Goal: Task Accomplishment & Management: Manage account settings

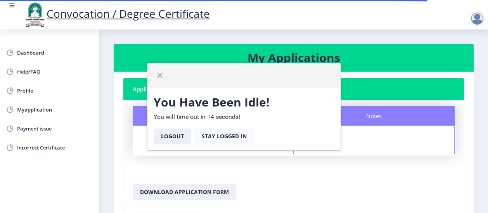
scroll to position [58, 0]
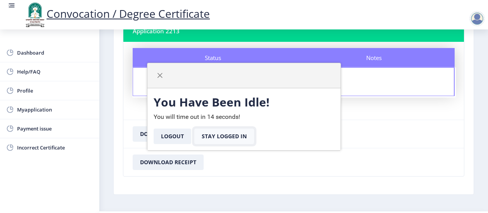
click at [226, 138] on button "Stay Logged In" at bounding box center [224, 137] width 60 height 16
click at [272, 175] on nb-card-footer "Download Receipt" at bounding box center [293, 162] width 341 height 28
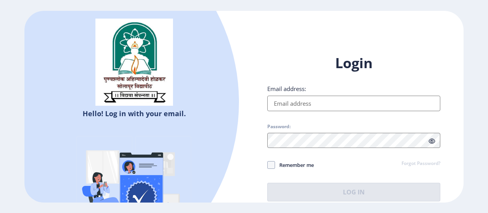
click at [279, 98] on input "Email address:" at bounding box center [353, 104] width 173 height 16
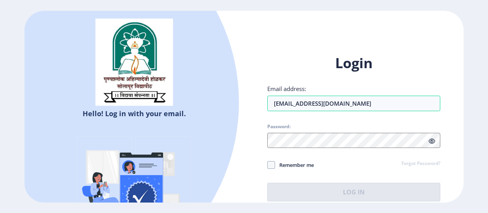
click at [319, 140] on div "Password:" at bounding box center [353, 136] width 173 height 24
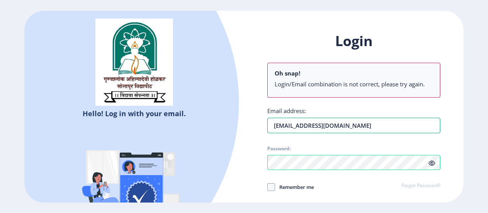
click at [359, 103] on div "Login Oh snap! Login/Email combination is not correct, please try again. Email …" at bounding box center [353, 128] width 173 height 192
type input "r"
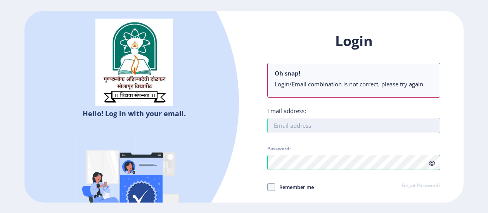
click at [341, 128] on input "Email address:" at bounding box center [353, 126] width 173 height 16
type input "[EMAIL_ADDRESS][DOMAIN_NAME]"
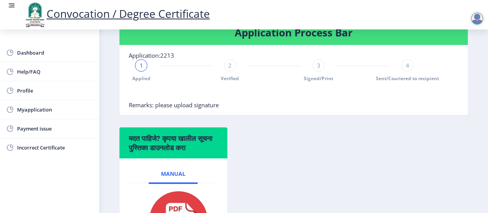
scroll to position [289, 0]
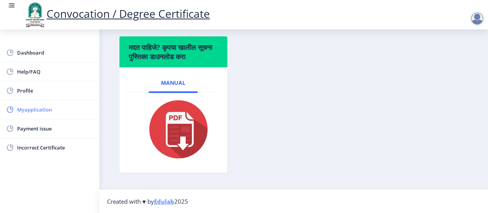
click at [27, 110] on span "Myapplication" at bounding box center [55, 109] width 76 height 9
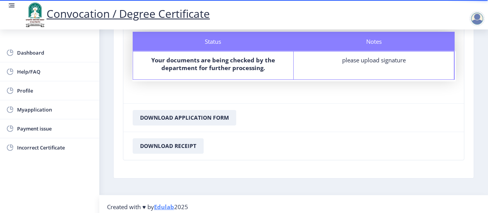
scroll to position [78, 0]
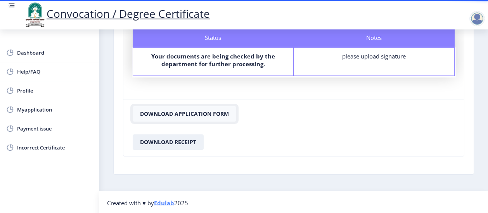
click at [207, 116] on button "Download Application Form" at bounding box center [185, 114] width 104 height 16
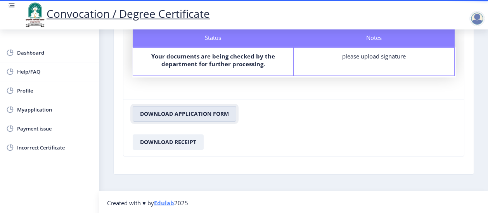
scroll to position [0, 0]
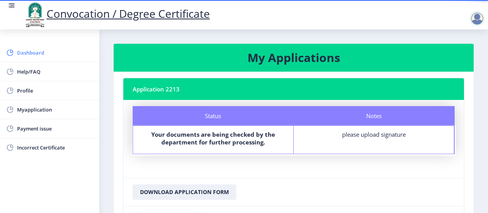
click at [33, 54] on span "Dashboard" at bounding box center [55, 52] width 76 height 9
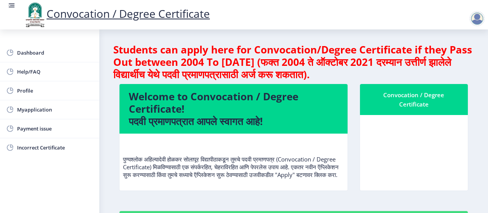
click at [386, 115] on nb-card-body at bounding box center [414, 153] width 108 height 76
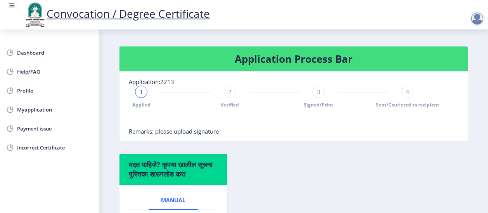
scroll to position [164, 0]
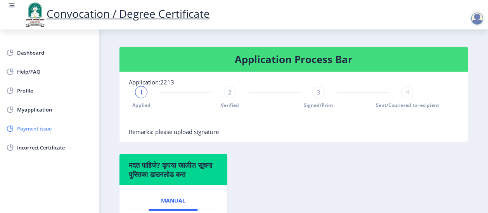
click at [41, 125] on span "Payment issue" at bounding box center [55, 128] width 76 height 9
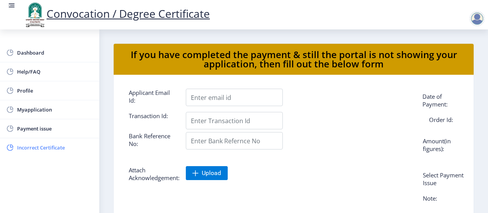
click at [55, 148] on span "Incorrect Certificate" at bounding box center [55, 147] width 76 height 9
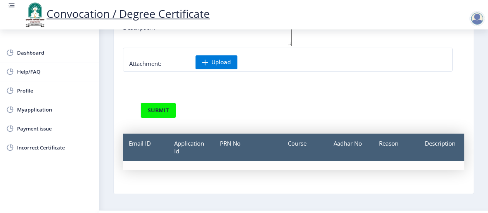
scroll to position [97, 0]
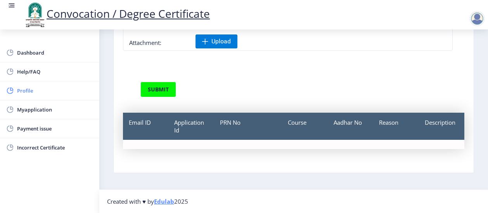
click at [25, 87] on span "Profile" at bounding box center [55, 90] width 76 height 9
select select
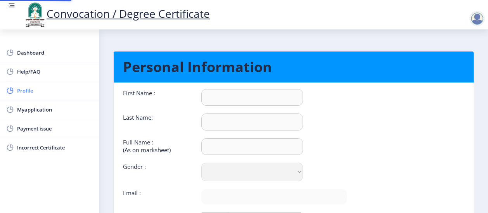
type input "[PERSON_NAME]"
select select "[DEMOGRAPHIC_DATA]"
type input "[EMAIL_ADDRESS][DOMAIN_NAME]"
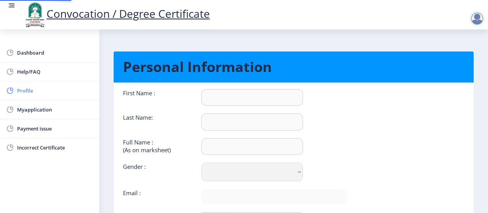
type input "8605089275"
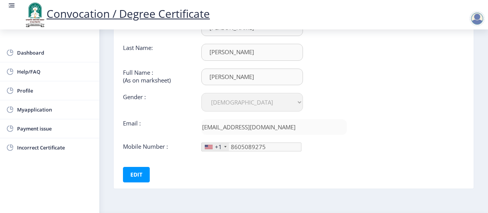
scroll to position [73, 0]
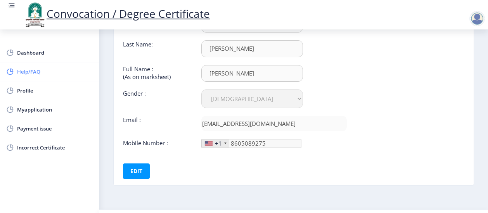
click at [27, 69] on span "Help/FAQ" at bounding box center [55, 71] width 76 height 9
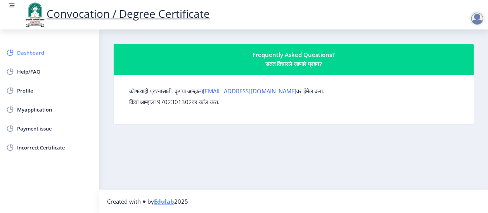
click at [29, 51] on span "Dashboard" at bounding box center [55, 52] width 76 height 9
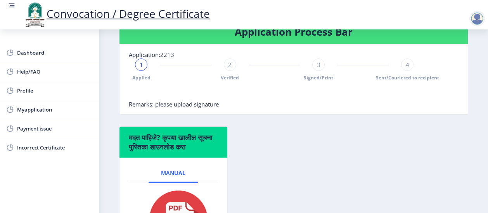
scroll to position [182, 0]
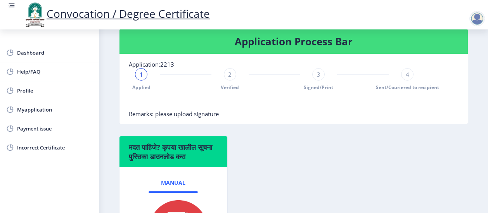
click at [142, 78] on span "1" at bounding box center [141, 75] width 3 height 8
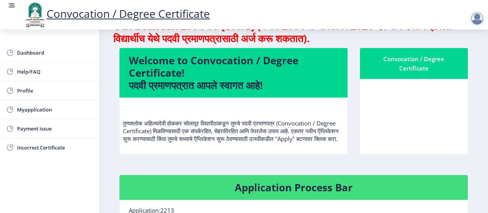
scroll to position [0, 0]
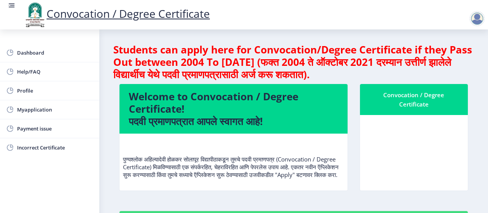
click at [478, 21] on div at bounding box center [477, 19] width 16 height 16
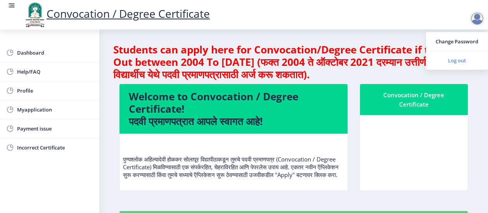
click at [461, 65] on span "Log out" at bounding box center [457, 60] width 50 height 9
